Goal: Feedback & Contribution: Leave review/rating

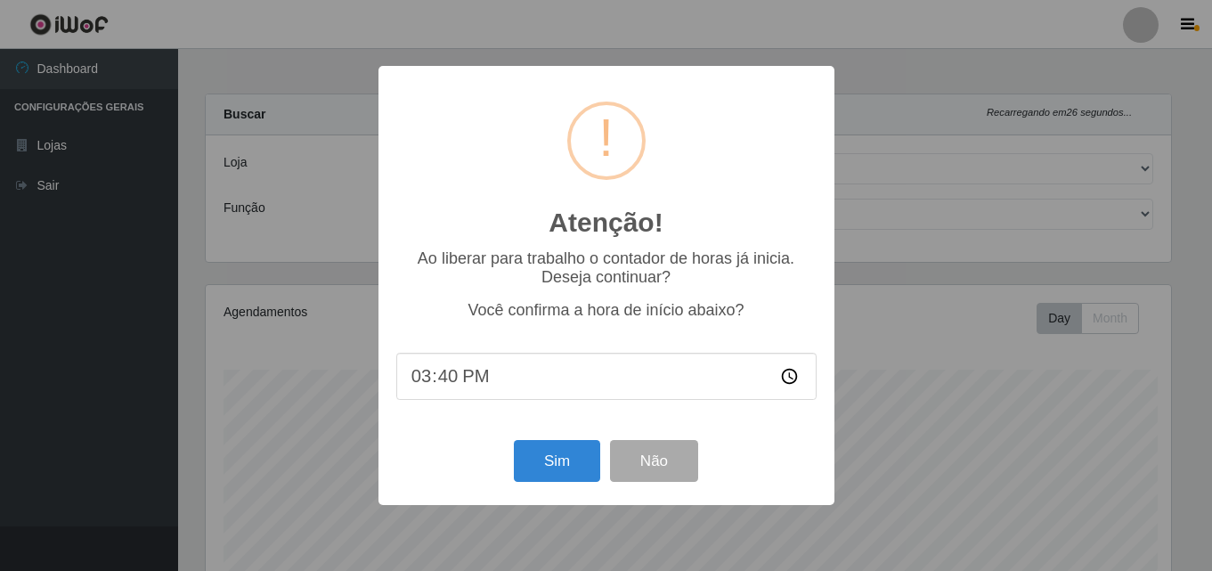
select select "423"
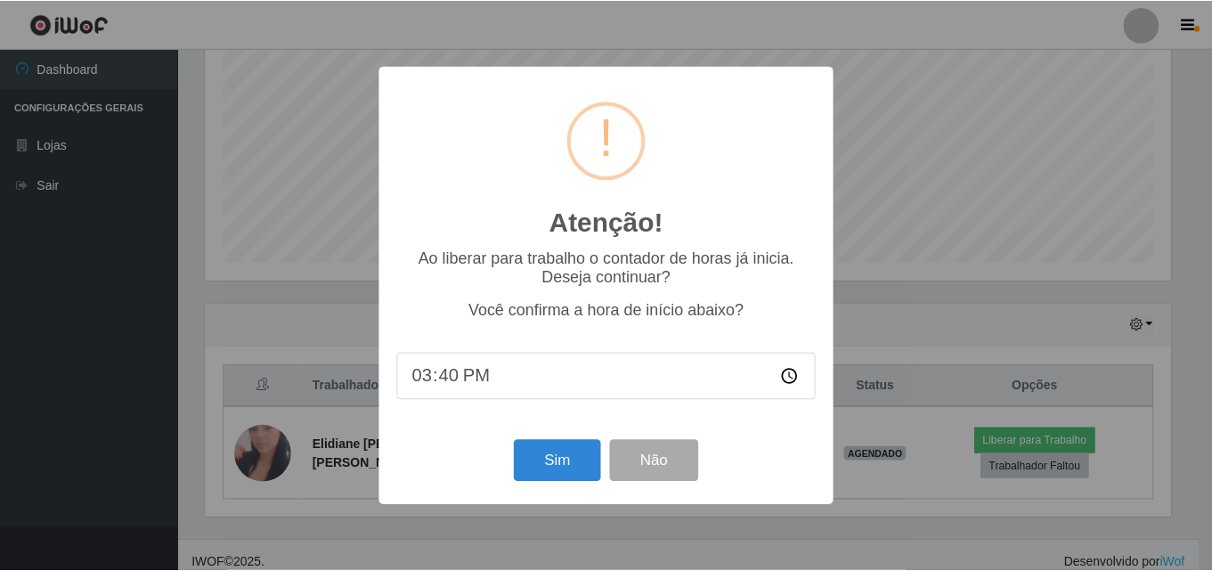
scroll to position [369, 969]
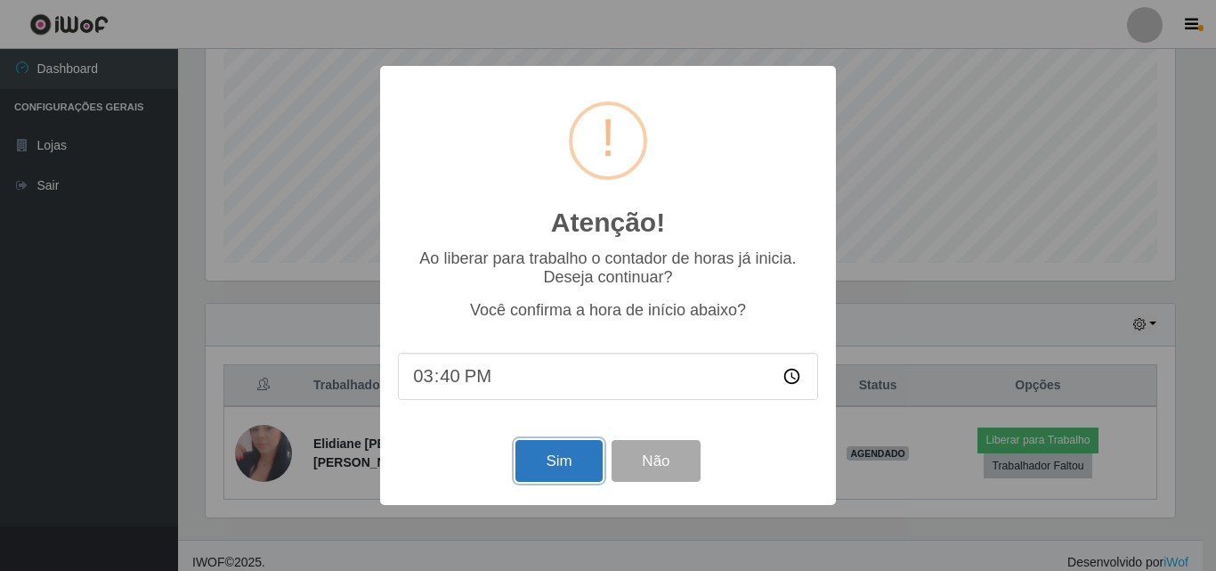
click at [554, 453] on button "Sim" at bounding box center [558, 461] width 86 height 42
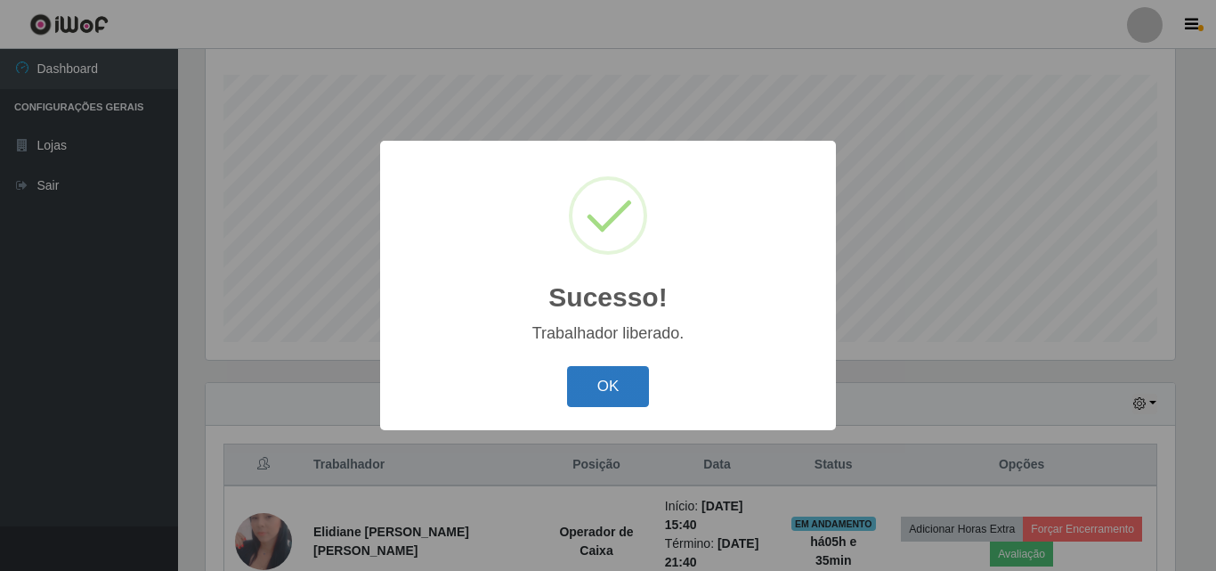
click at [598, 396] on button "OK" at bounding box center [608, 387] width 83 height 42
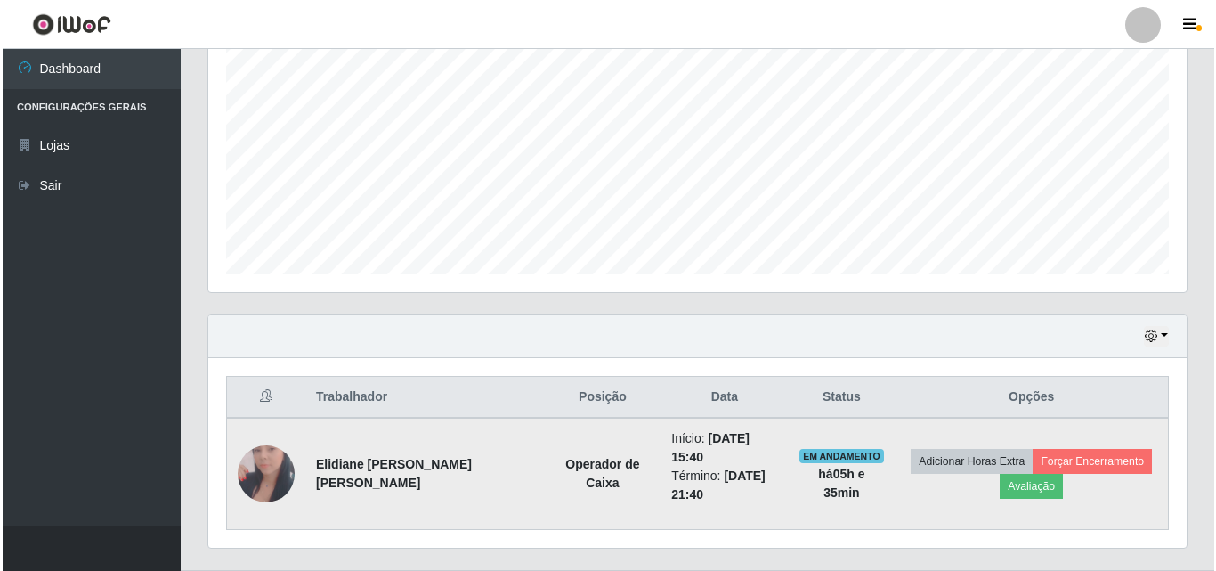
scroll to position [406, 0]
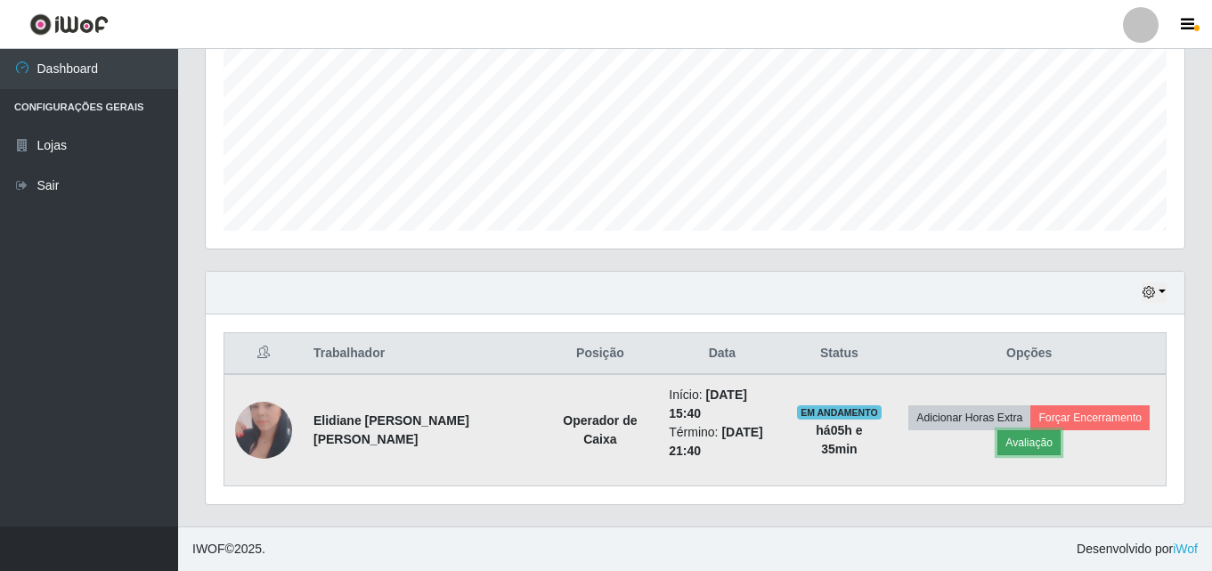
click at [1041, 447] on button "Avaliação" at bounding box center [1028, 442] width 63 height 25
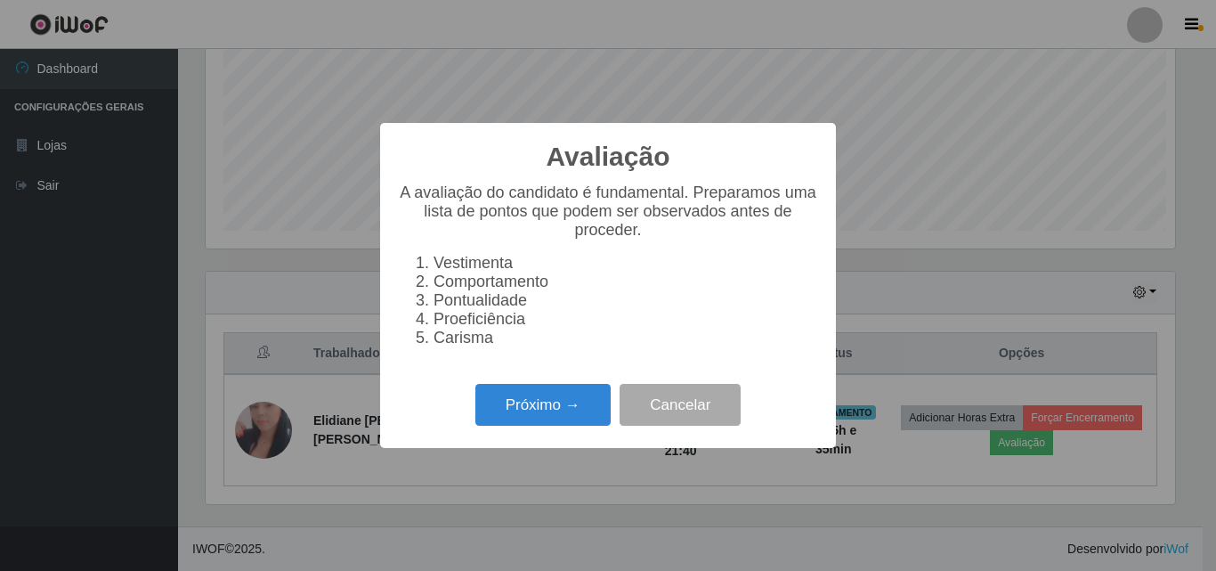
scroll to position [369, 969]
click at [532, 409] on button "Próximo →" at bounding box center [542, 405] width 135 height 42
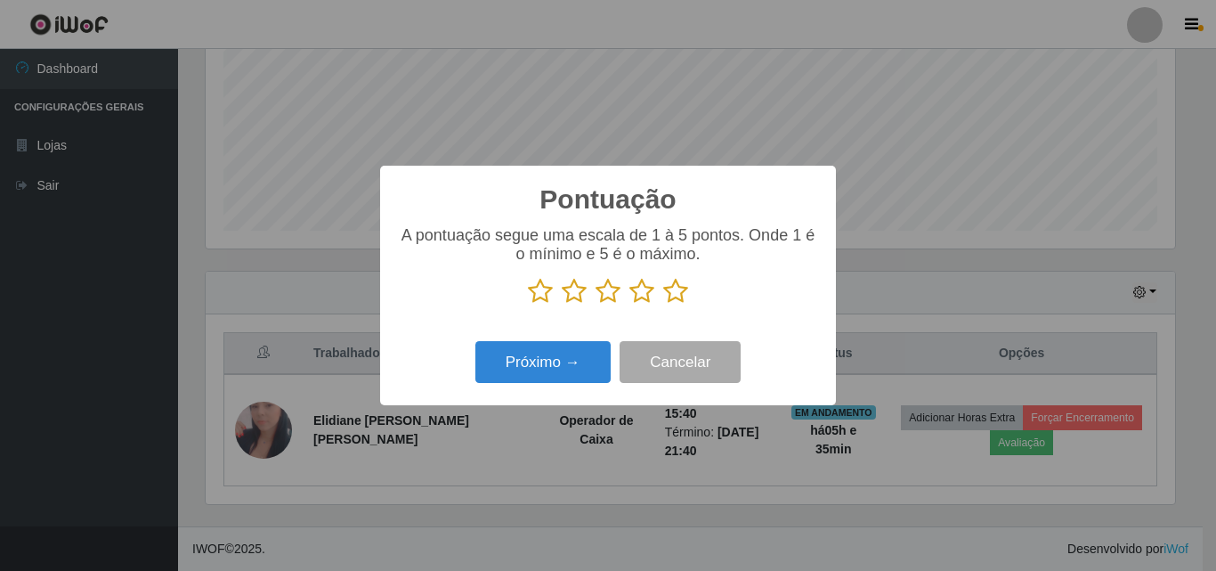
click at [677, 293] on icon at bounding box center [675, 291] width 25 height 27
click at [663, 304] on input "radio" at bounding box center [663, 304] width 0 height 0
click at [689, 293] on p at bounding box center [608, 291] width 420 height 27
click at [684, 295] on icon at bounding box center [675, 291] width 25 height 27
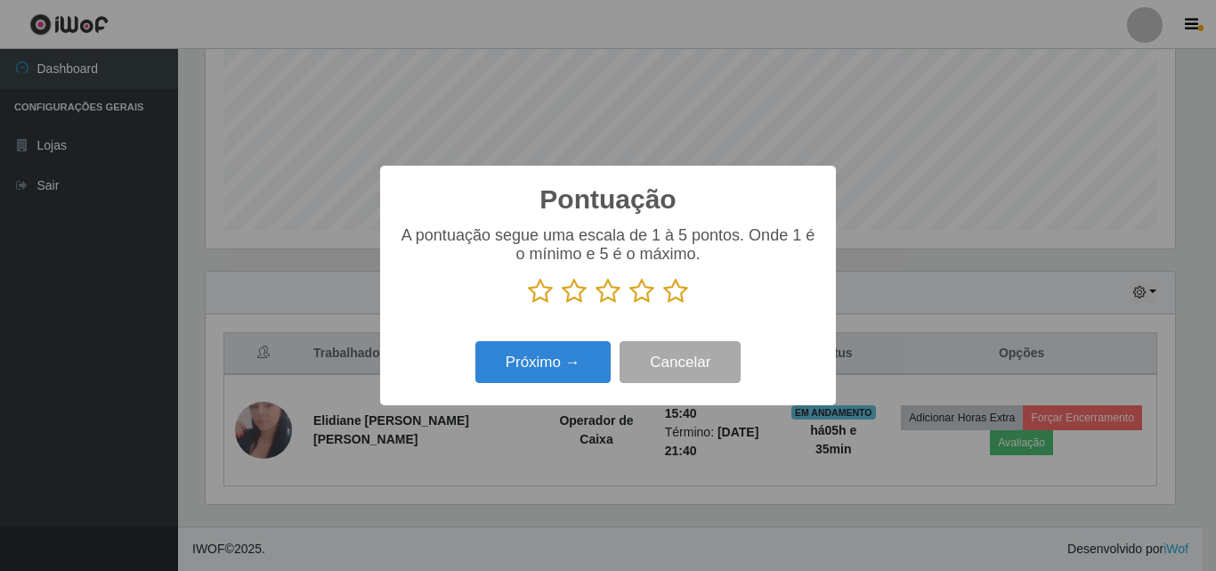
click at [663, 304] on input "radio" at bounding box center [663, 304] width 0 height 0
click at [673, 297] on icon at bounding box center [675, 291] width 25 height 27
click at [663, 304] on input "radio" at bounding box center [663, 304] width 0 height 0
click at [673, 297] on icon at bounding box center [675, 291] width 25 height 27
click at [663, 304] on input "radio" at bounding box center [663, 304] width 0 height 0
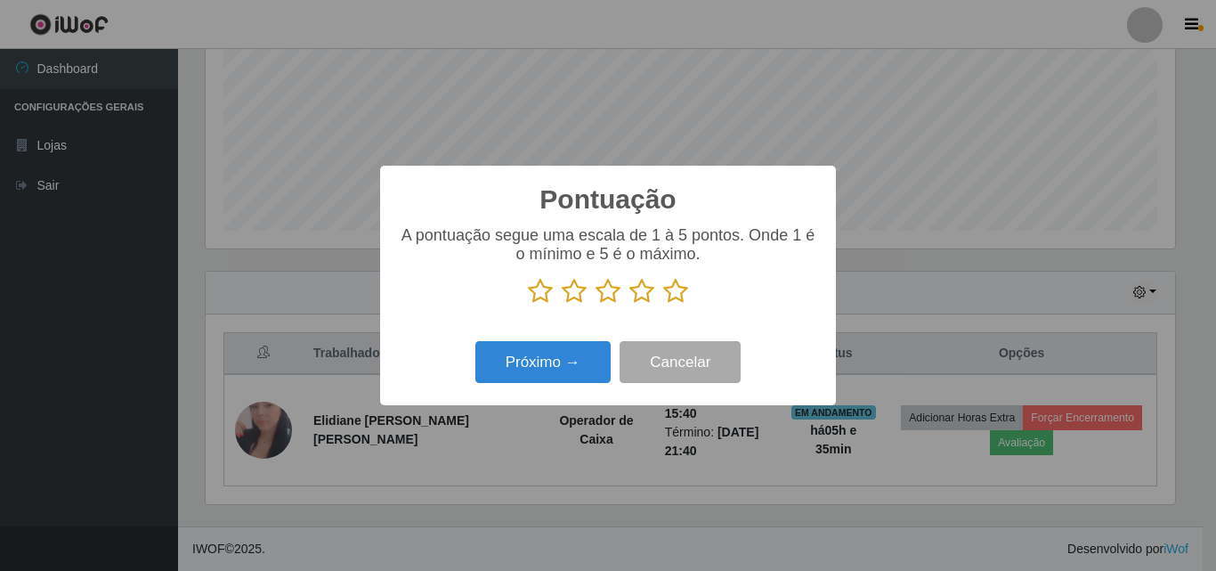
click at [673, 297] on icon at bounding box center [675, 291] width 25 height 27
click at [663, 304] on input "radio" at bounding box center [663, 304] width 0 height 0
click at [676, 288] on icon at bounding box center [675, 291] width 25 height 27
click at [663, 304] on input "radio" at bounding box center [663, 304] width 0 height 0
click at [677, 285] on icon at bounding box center [675, 291] width 25 height 27
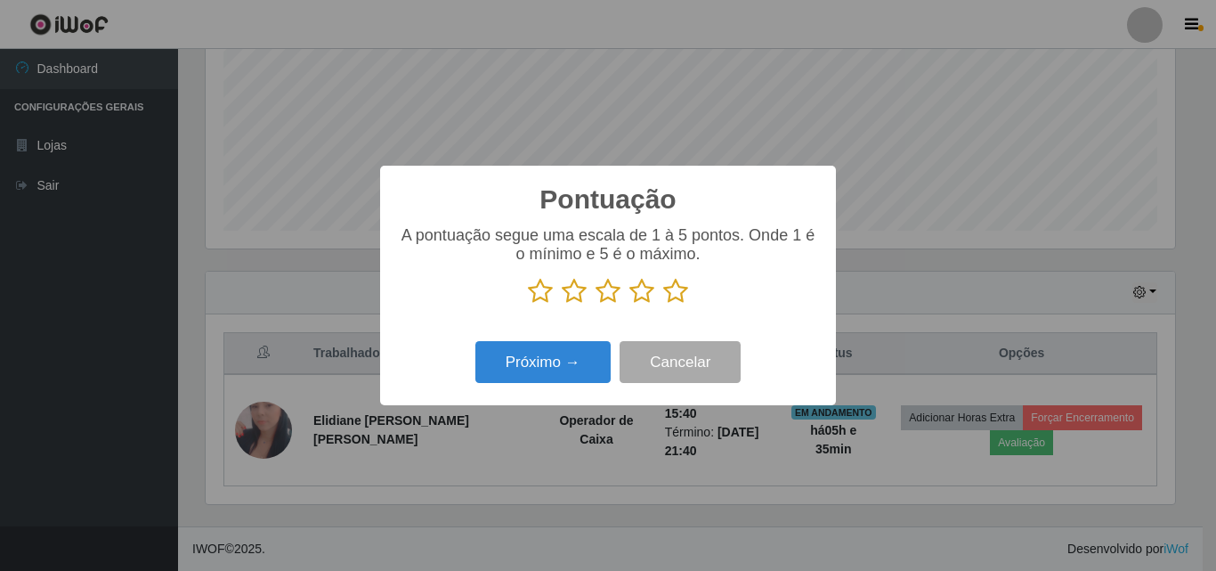
click at [663, 304] on input "radio" at bounding box center [663, 304] width 0 height 0
click at [673, 285] on icon at bounding box center [675, 291] width 25 height 27
click at [663, 304] on input "radio" at bounding box center [663, 304] width 0 height 0
click at [654, 294] on p at bounding box center [608, 291] width 420 height 27
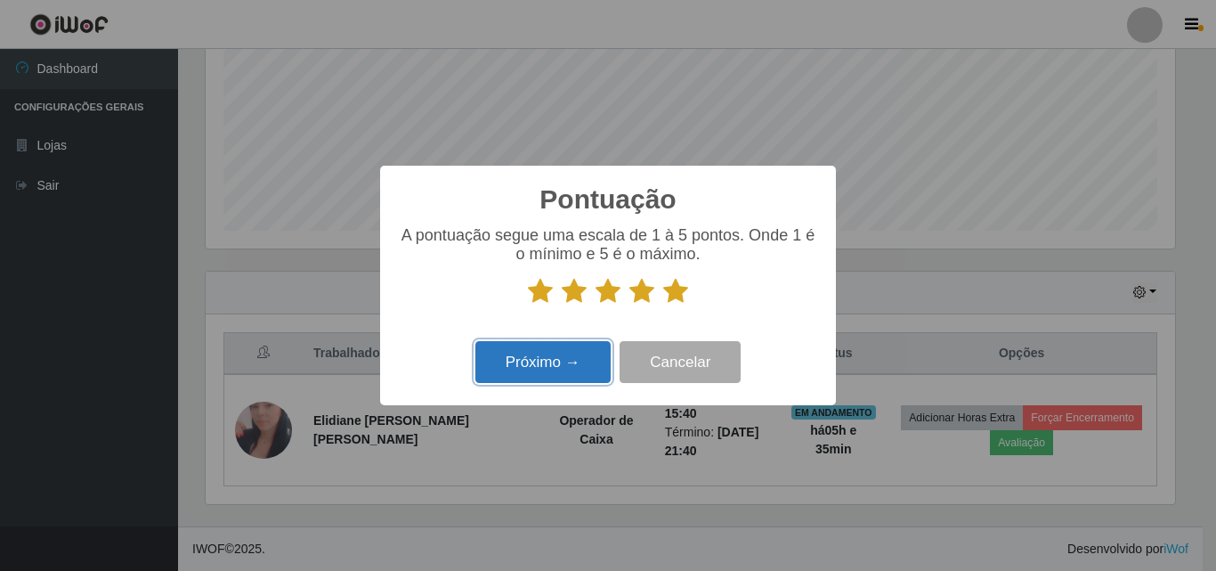
click at [595, 367] on button "Próximo →" at bounding box center [542, 362] width 135 height 42
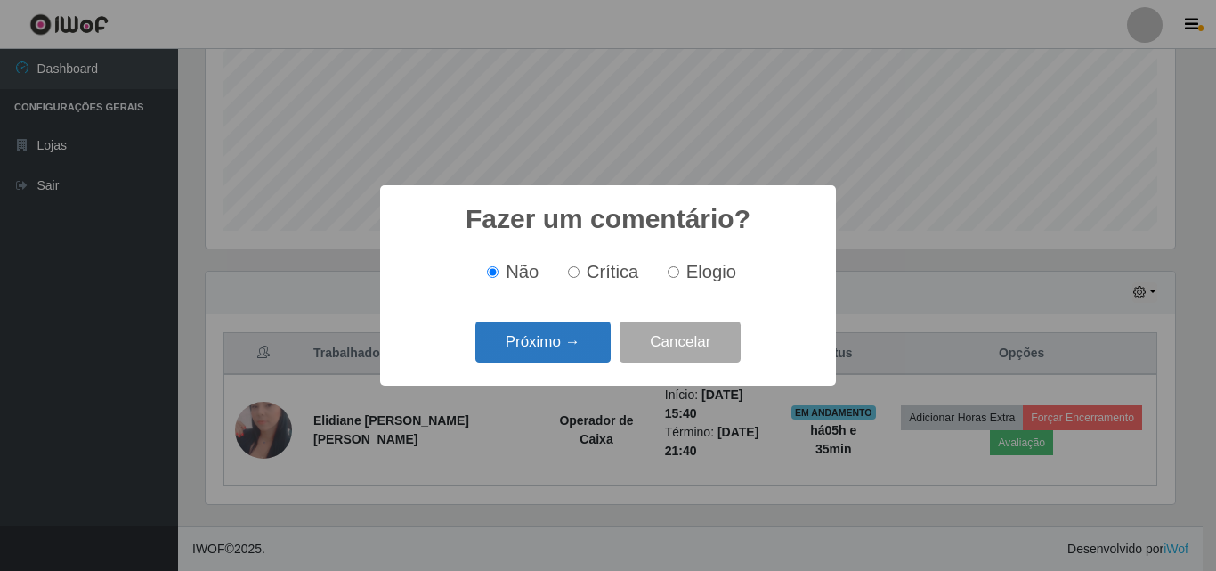
click at [575, 338] on button "Próximo →" at bounding box center [542, 342] width 135 height 42
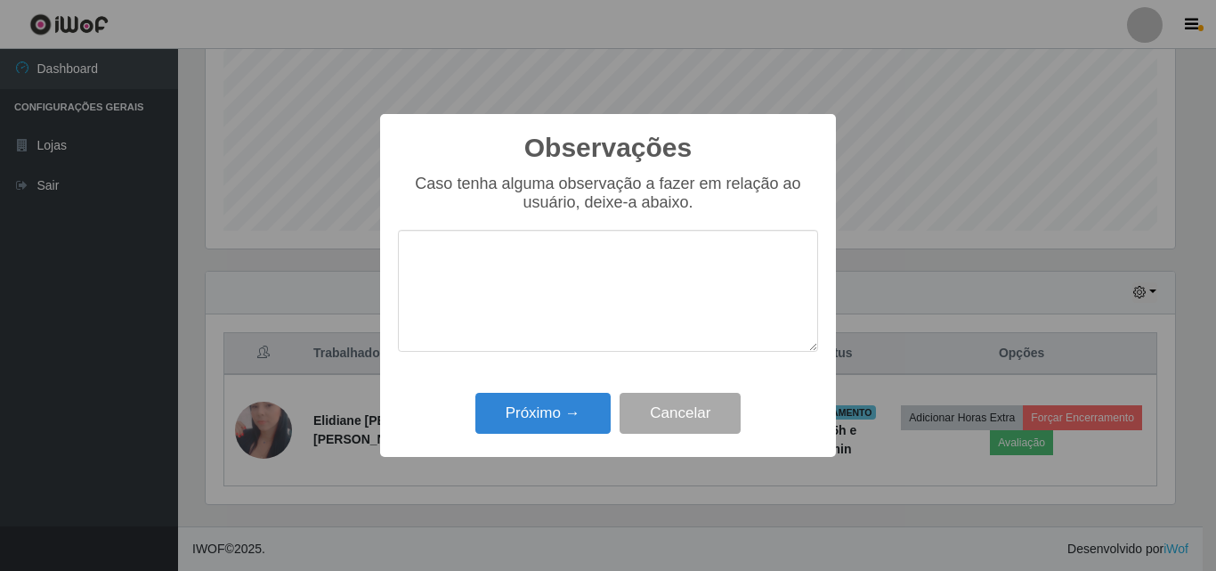
click at [571, 313] on textarea at bounding box center [608, 291] width 420 height 122
type textarea "Otima profissional"
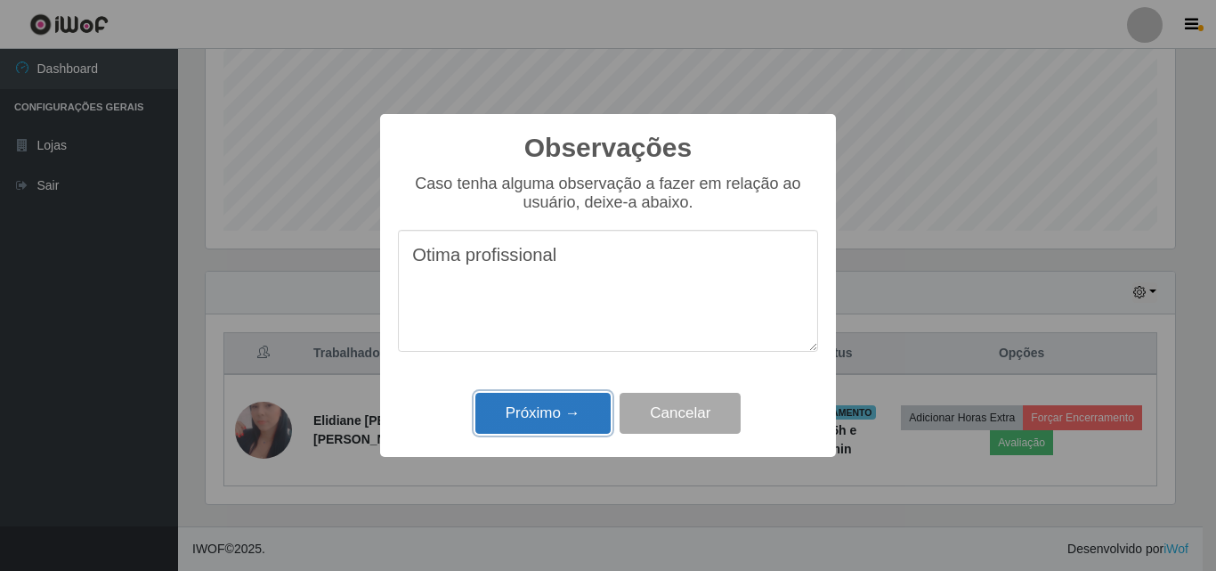
click at [585, 429] on button "Próximo →" at bounding box center [542, 414] width 135 height 42
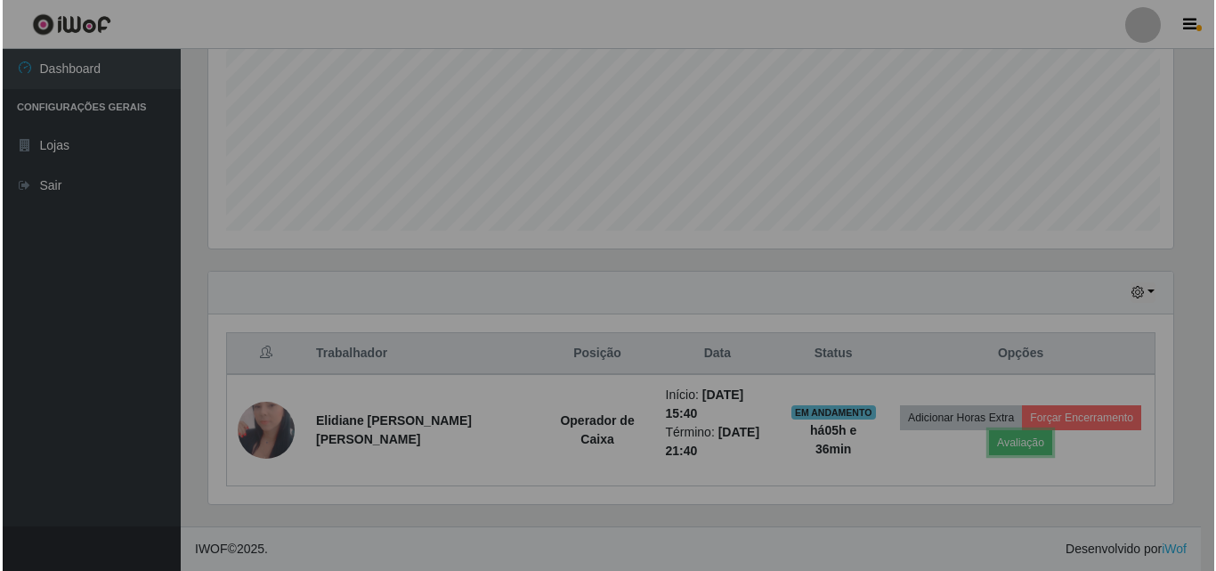
scroll to position [369, 978]
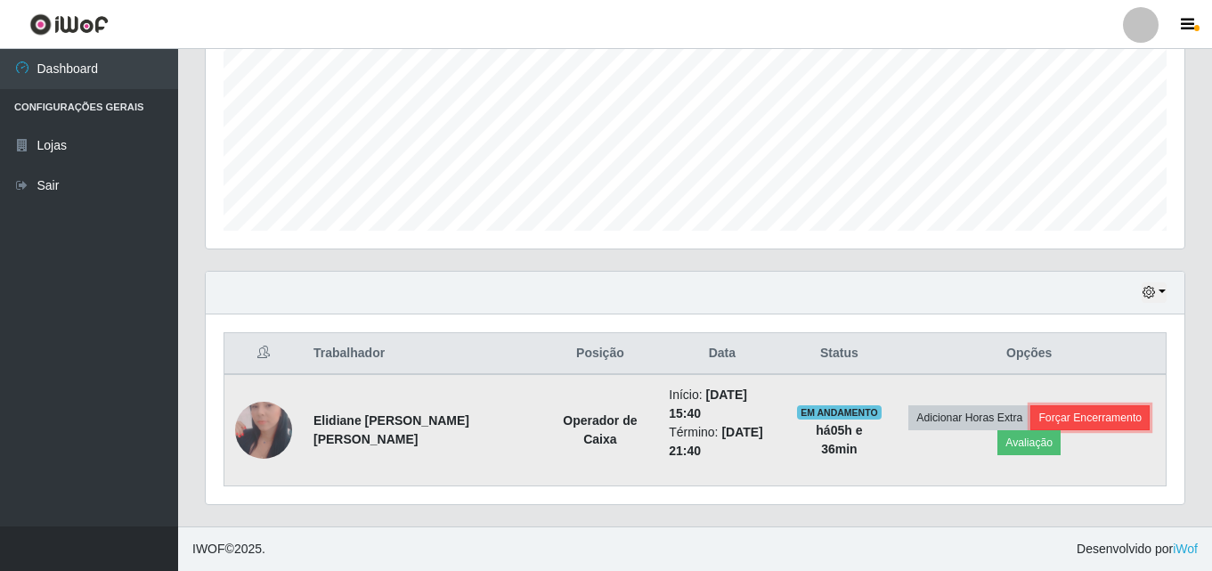
click at [1092, 418] on button "Forçar Encerramento" at bounding box center [1089, 417] width 119 height 25
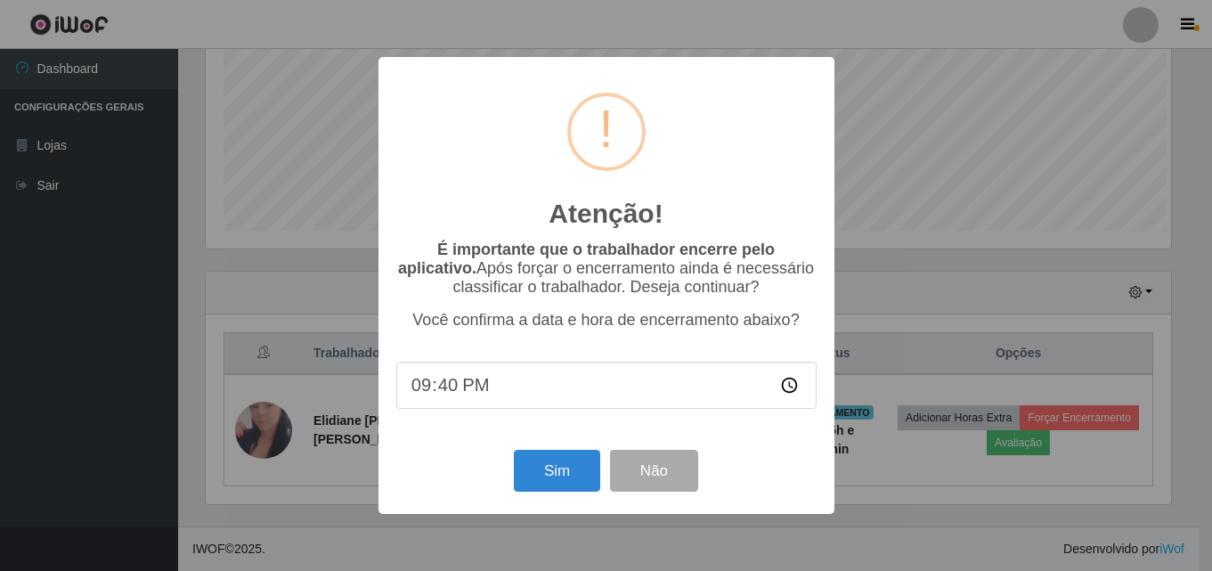
scroll to position [369, 969]
click at [525, 468] on button "Sim" at bounding box center [558, 471] width 86 height 42
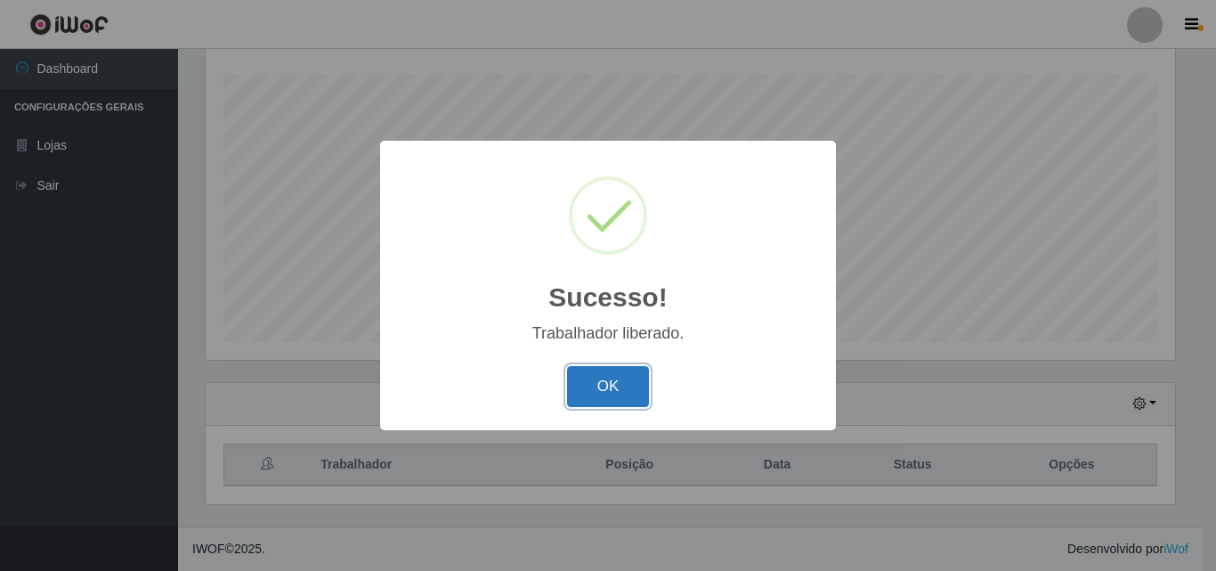
click at [607, 393] on button "OK" at bounding box center [608, 387] width 83 height 42
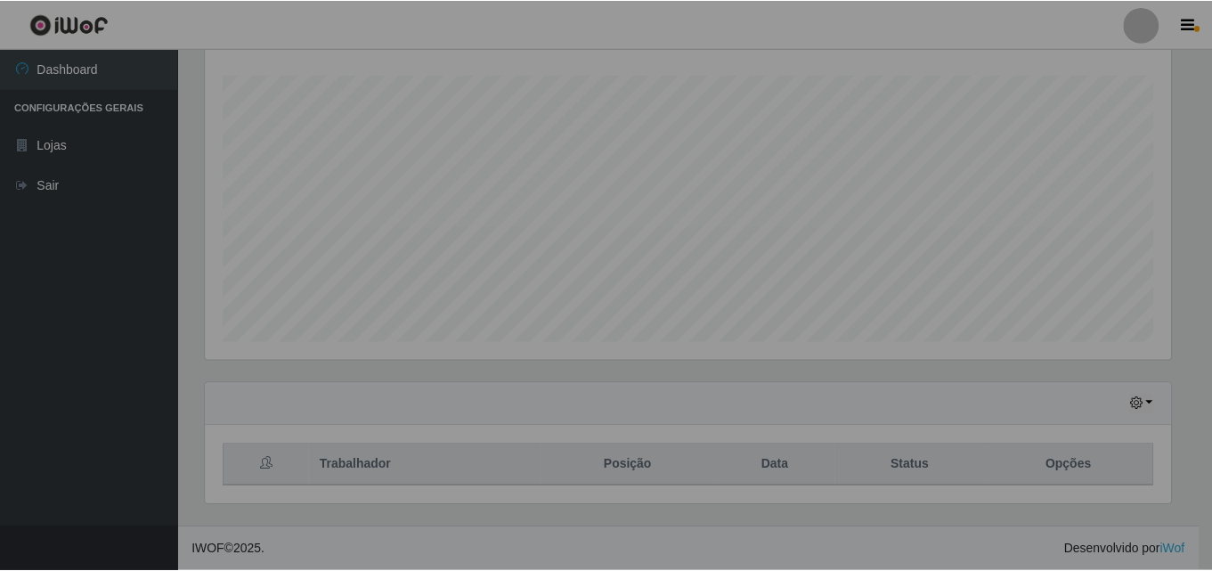
scroll to position [369, 978]
